Goal: Information Seeking & Learning: Learn about a topic

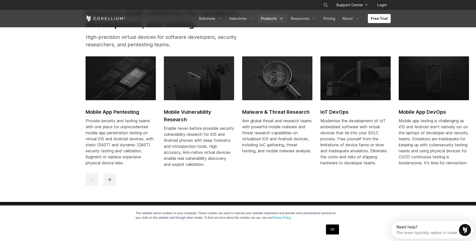
scroll to position [251, 0]
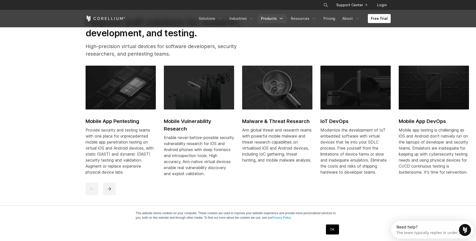
click at [276, 18] on link "Products" at bounding box center [272, 18] width 29 height 9
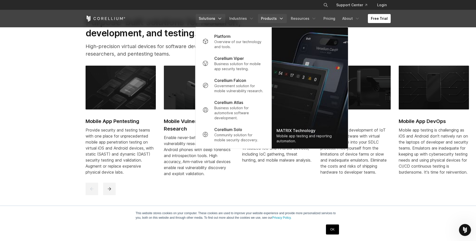
click at [215, 17] on link "Solutions" at bounding box center [211, 18] width 30 height 9
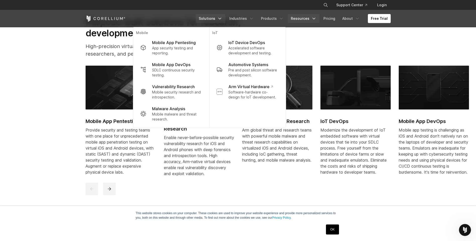
click at [303, 18] on link "Resources" at bounding box center [304, 18] width 32 height 9
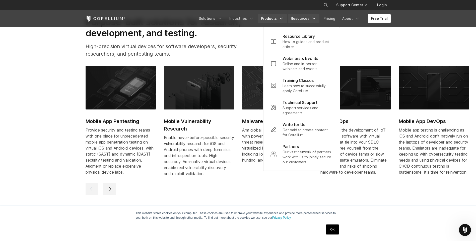
click at [269, 17] on link "Products" at bounding box center [272, 18] width 29 height 9
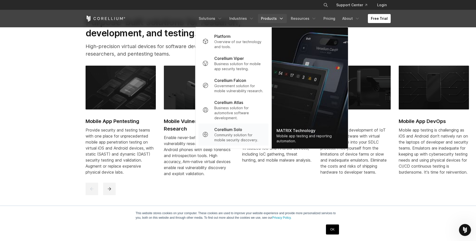
click at [253, 135] on p "Community solution for mobile security discovery." at bounding box center [239, 138] width 50 height 10
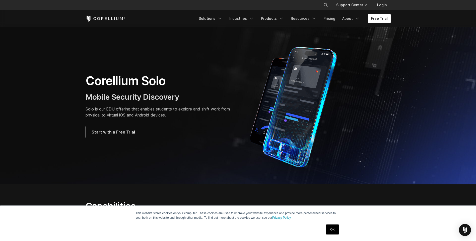
click at [376, 19] on link "Free Trial" at bounding box center [379, 18] width 23 height 9
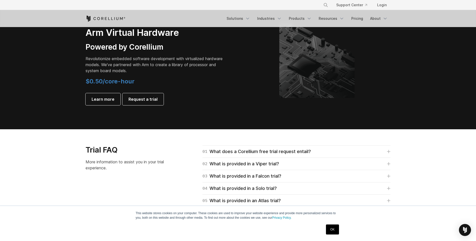
scroll to position [602, 0]
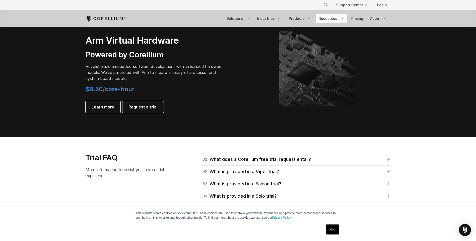
click at [336, 19] on link "Resources" at bounding box center [332, 18] width 32 height 9
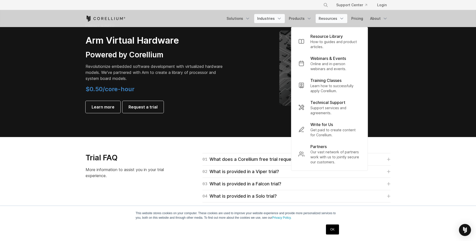
click at [265, 17] on link "Industries" at bounding box center [269, 18] width 31 height 9
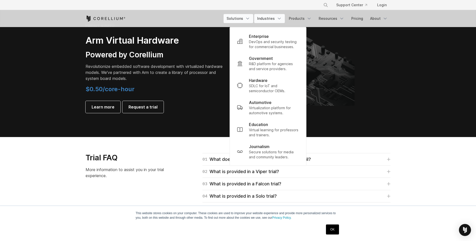
click at [239, 15] on link "Solutions" at bounding box center [239, 18] width 30 height 9
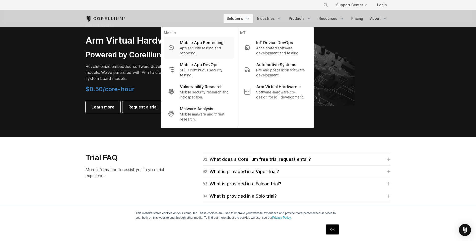
click at [224, 42] on p "Mobile App Pentesting" at bounding box center [202, 43] width 44 height 6
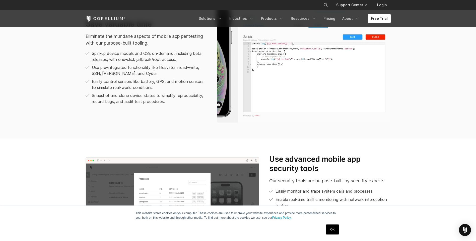
scroll to position [502, 0]
